Goal: Information Seeking & Learning: Learn about a topic

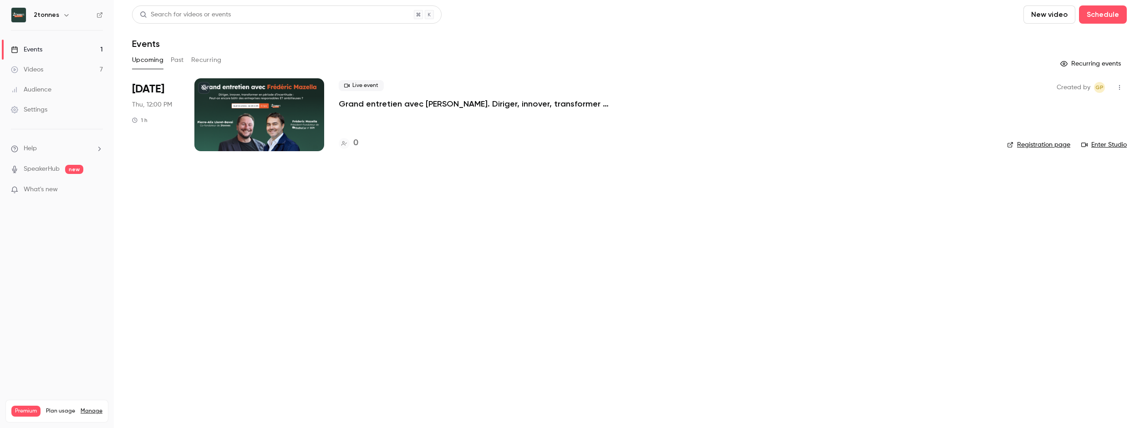
click at [171, 60] on button "Past" at bounding box center [177, 60] width 13 height 15
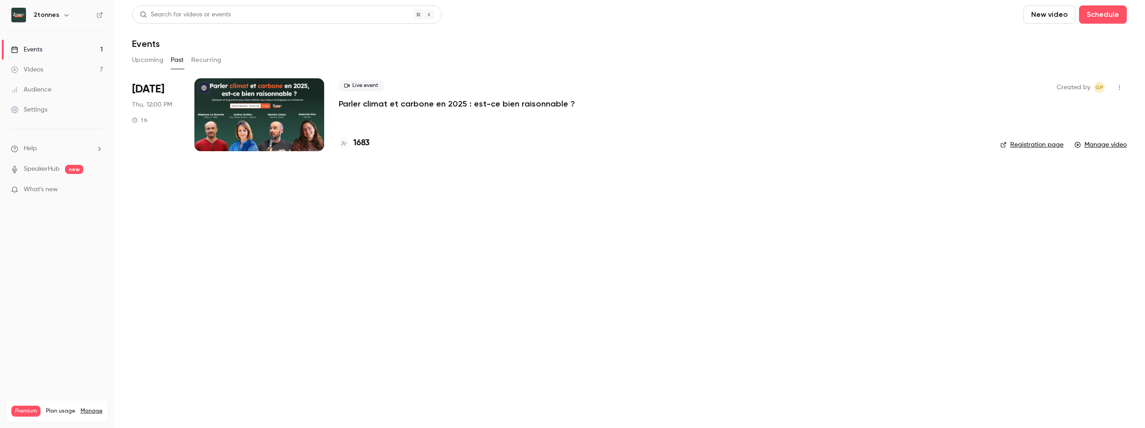
click at [385, 105] on p "Parler climat et carbone en 2025 : est-ce bien raisonnable ?" at bounding box center [457, 103] width 236 height 11
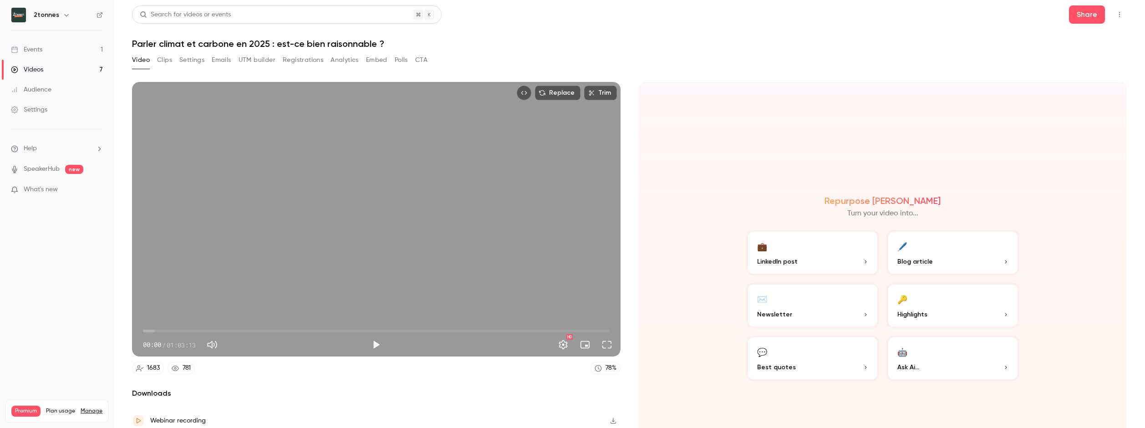
click at [337, 60] on button "Analytics" at bounding box center [345, 60] width 28 height 15
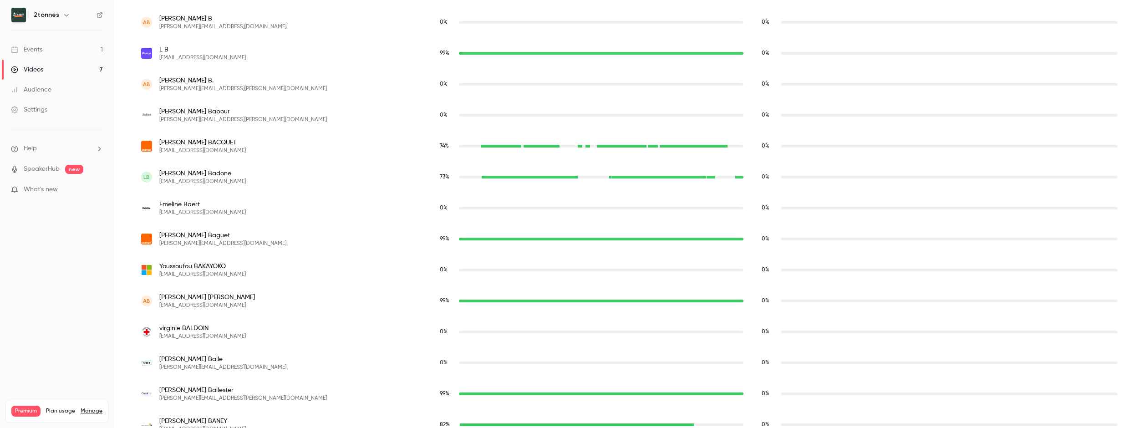
scroll to position [2274, 0]
